Goal: Information Seeking & Learning: Learn about a topic

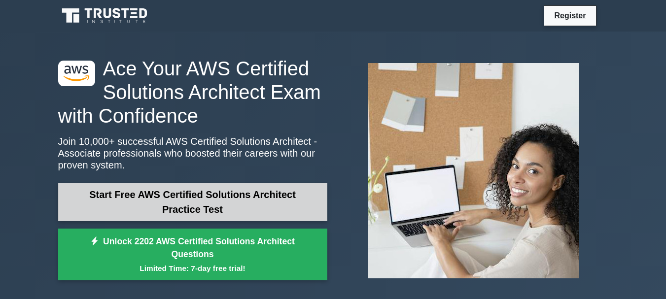
click at [223, 203] on link "Start Free AWS Certified Solutions Architect Practice Test" at bounding box center [192, 202] width 269 height 38
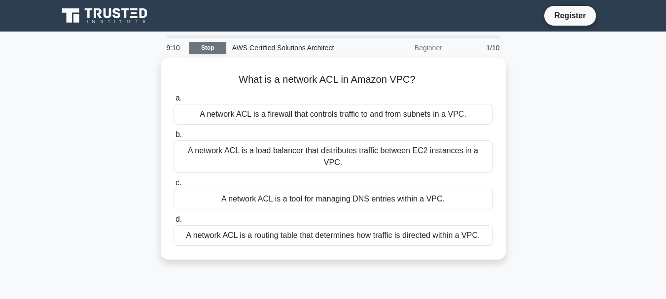
click at [204, 46] on link "Stop" at bounding box center [207, 48] width 37 height 12
